Goal: Check status: Check status

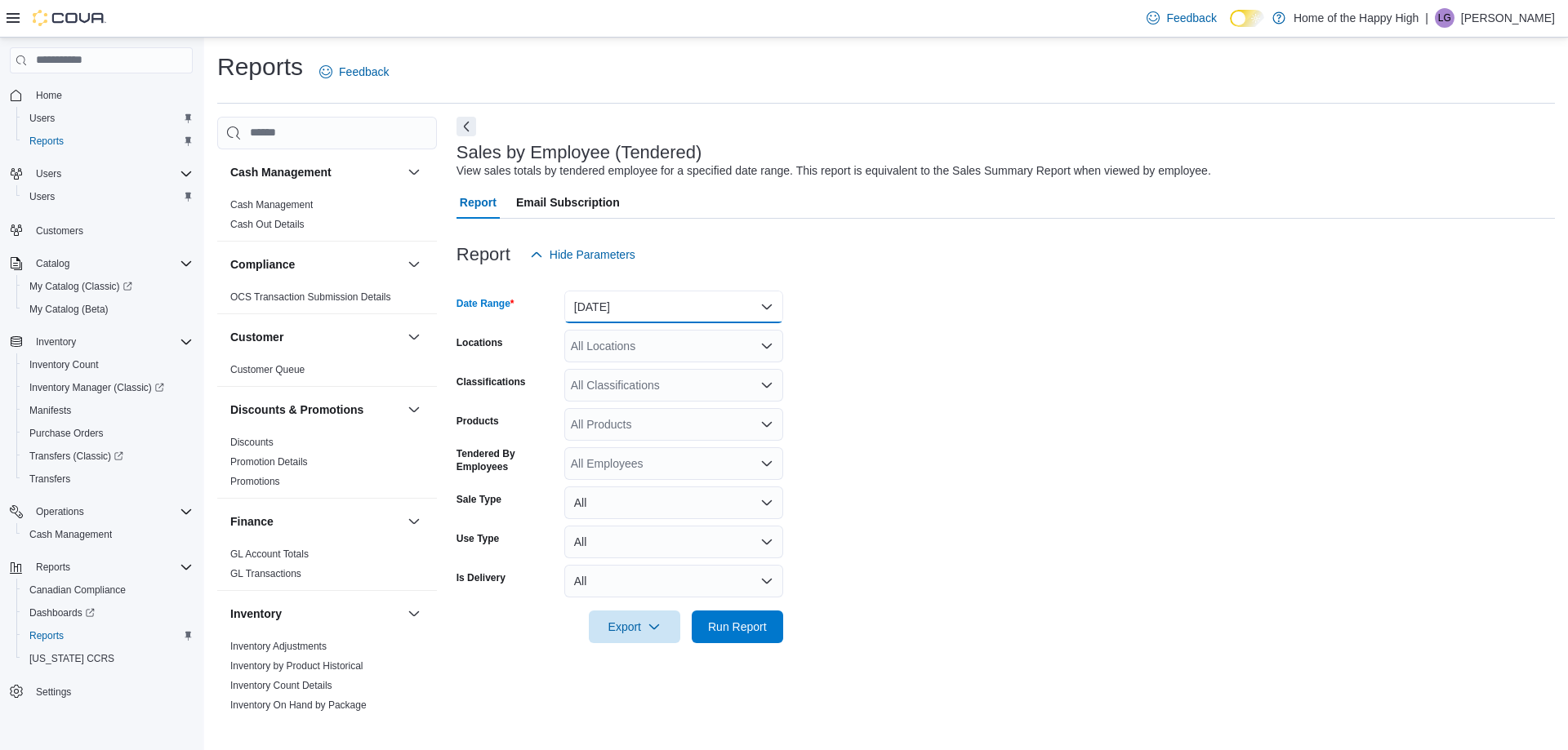
click at [578, 308] on button "[DATE]" at bounding box center [673, 307] width 219 height 32
click at [1004, 327] on form "Date Range [DATE] Locations All Locations Classifications All Classifications P…" at bounding box center [1005, 457] width 1098 height 372
click at [653, 306] on button "[DATE]" at bounding box center [673, 307] width 219 height 32
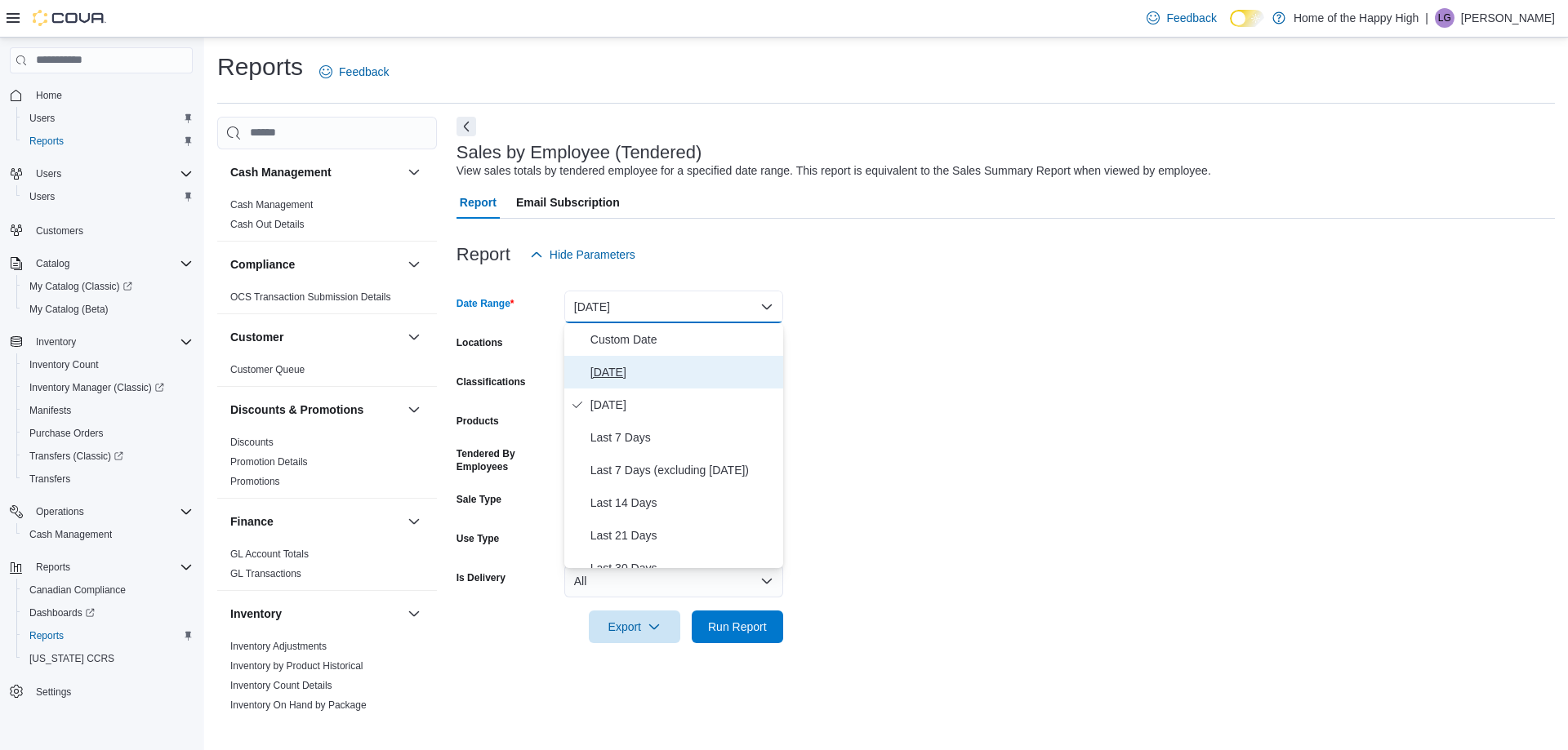
click at [611, 373] on span "[DATE]" at bounding box center [684, 371] width 186 height 19
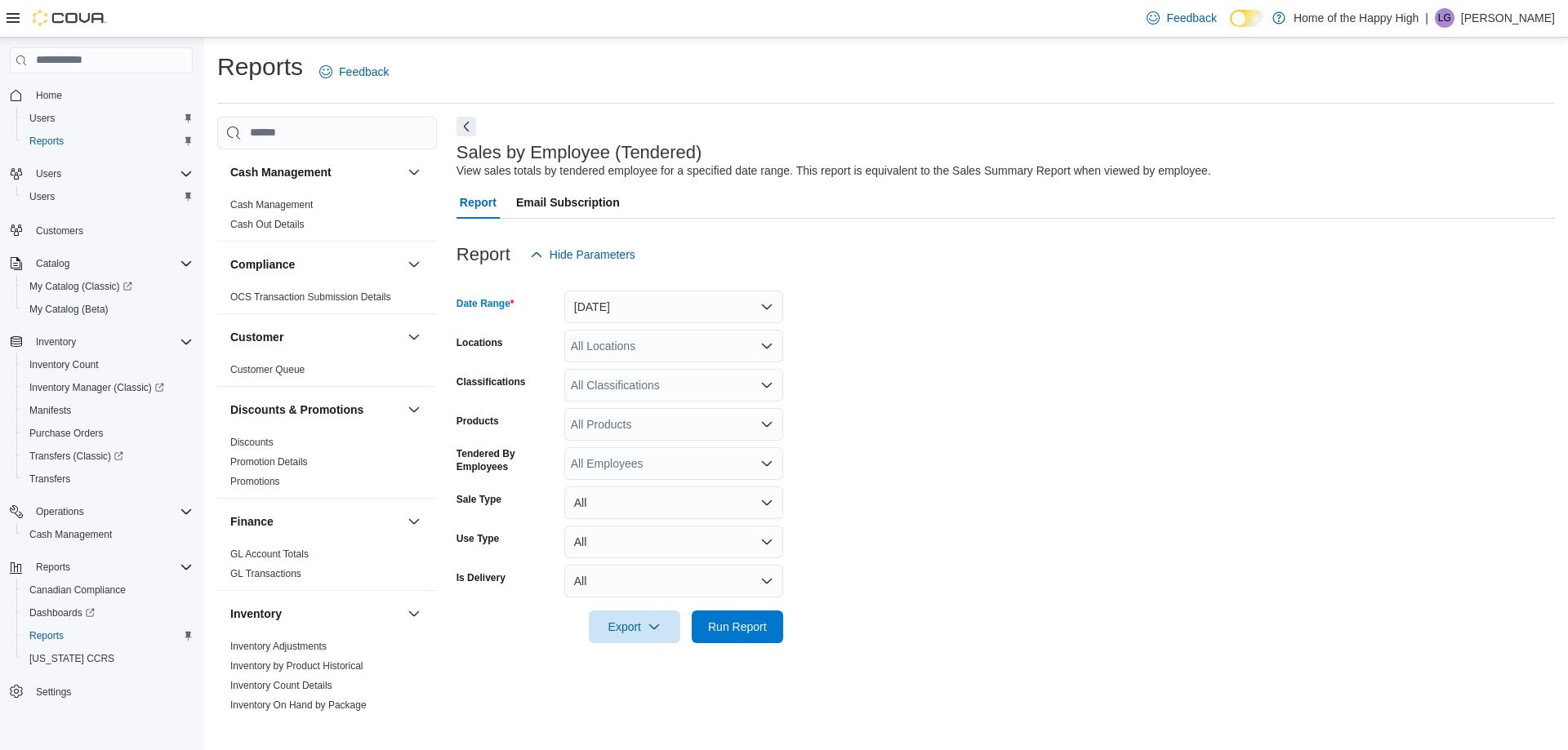
click at [618, 348] on div "All Locations" at bounding box center [673, 346] width 219 height 32
type input "*****"
click at [642, 376] on span "[GEOGRAPHIC_DATA] - Cornerstone - Fire & Flower" at bounding box center [766, 374] width 270 height 17
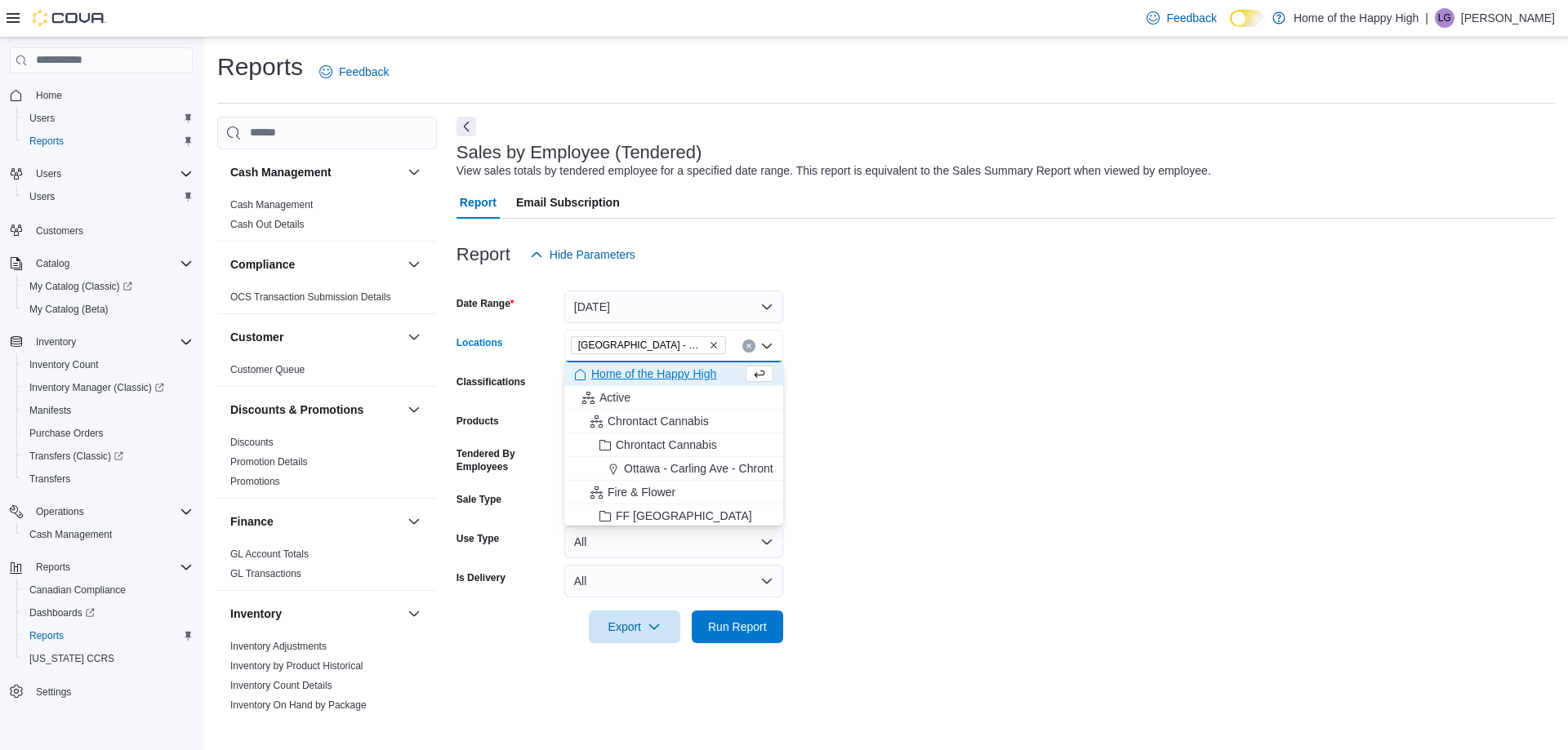
click at [857, 287] on div at bounding box center [1005, 280] width 1098 height 19
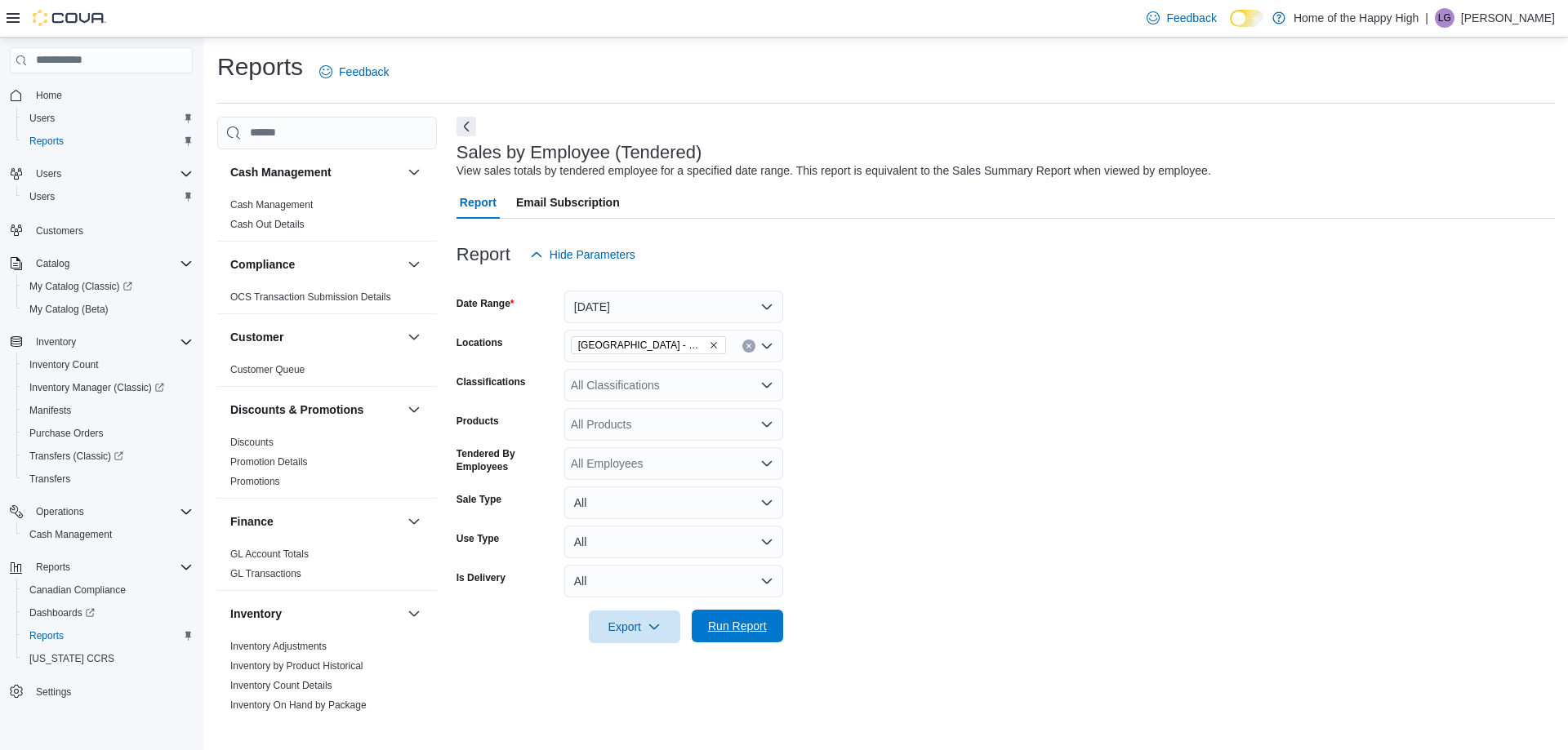
click at [720, 626] on span "Run Report" at bounding box center [737, 627] width 59 height 17
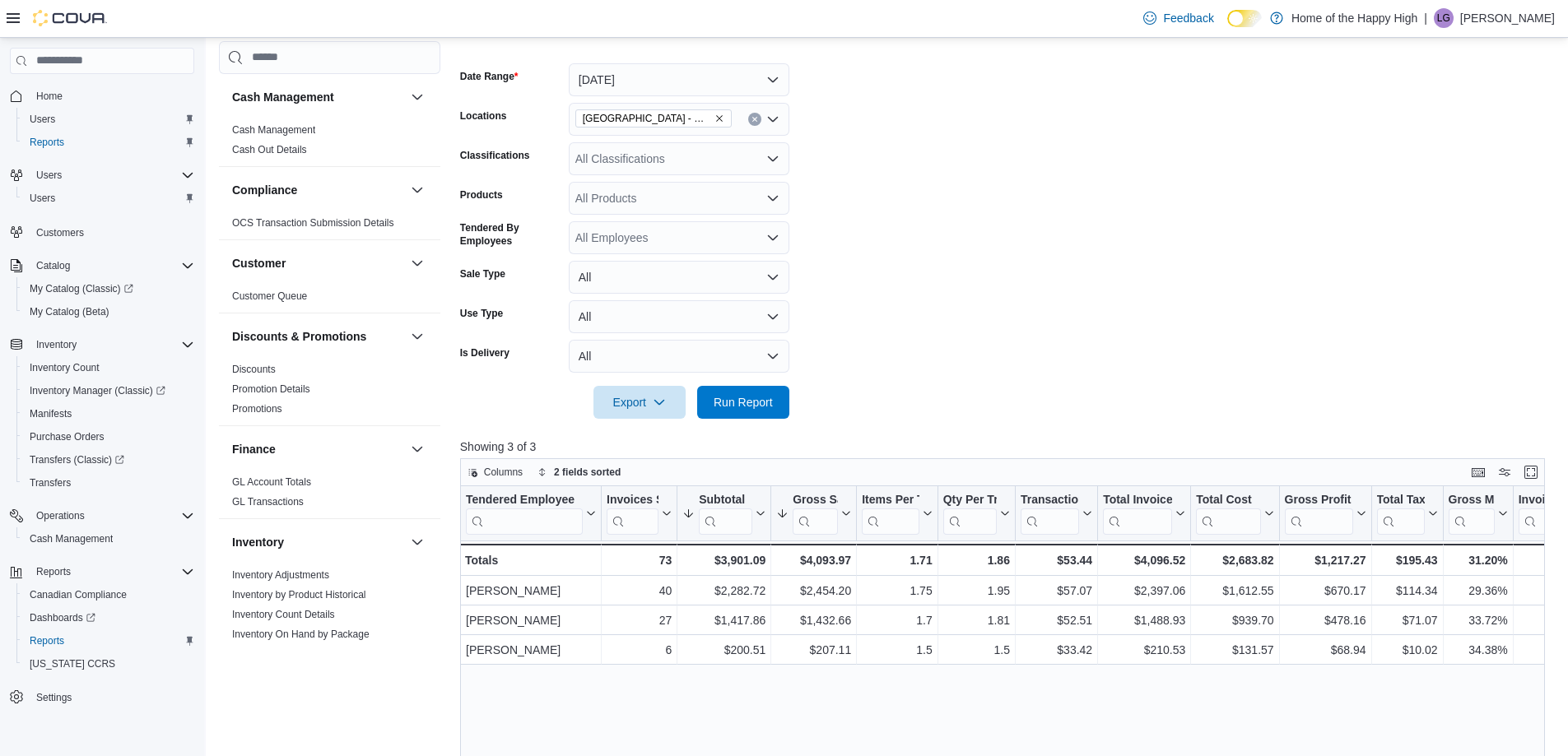
scroll to position [247, 0]
